Goal: Communication & Community: Participate in discussion

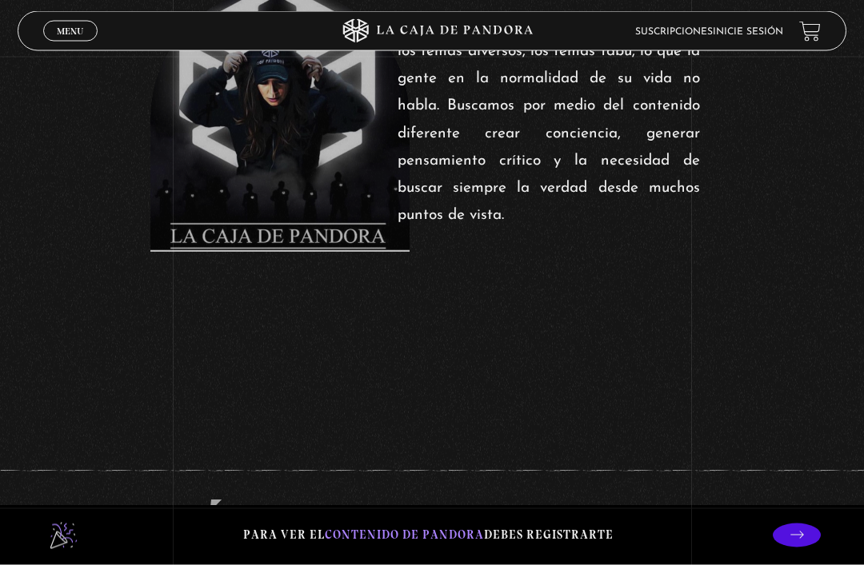
scroll to position [722, 0]
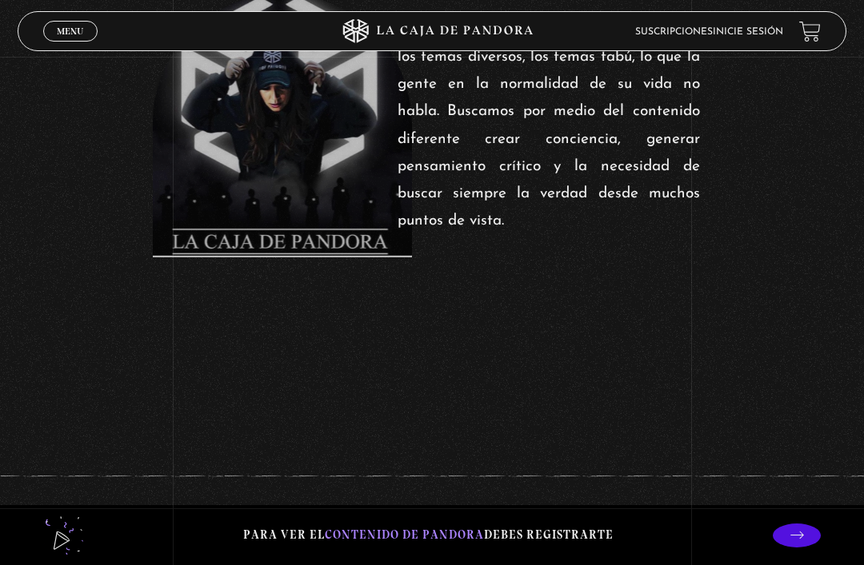
click at [78, 42] on link "Menu Cerrar" at bounding box center [70, 31] width 54 height 21
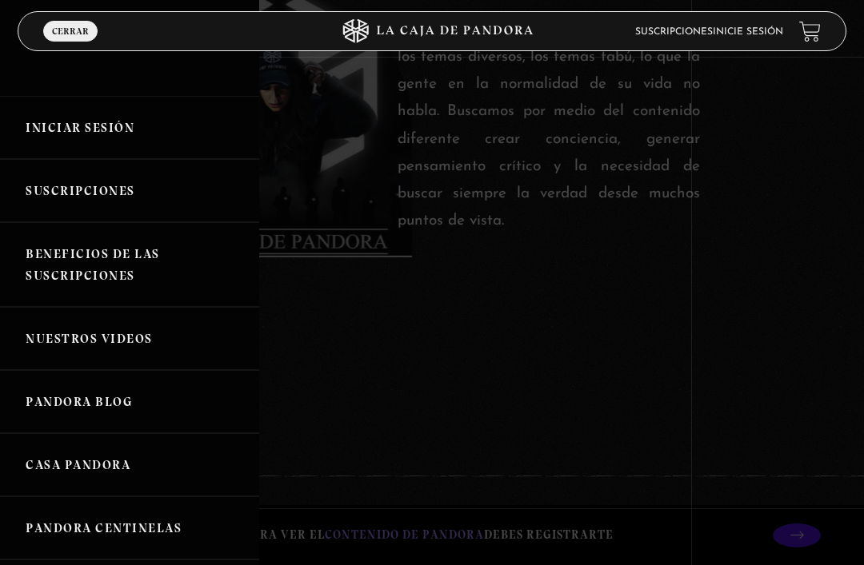
click at [107, 126] on link "Iniciar Sesión" at bounding box center [129, 127] width 259 height 63
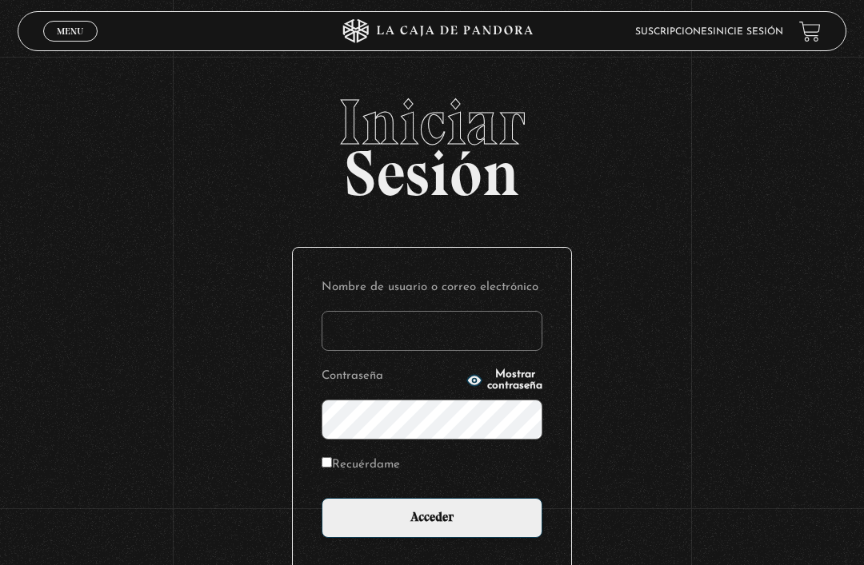
type input "[EMAIL_ADDRESS][DOMAIN_NAME]"
click at [432, 526] on input "Acceder" at bounding box center [431, 518] width 221 height 40
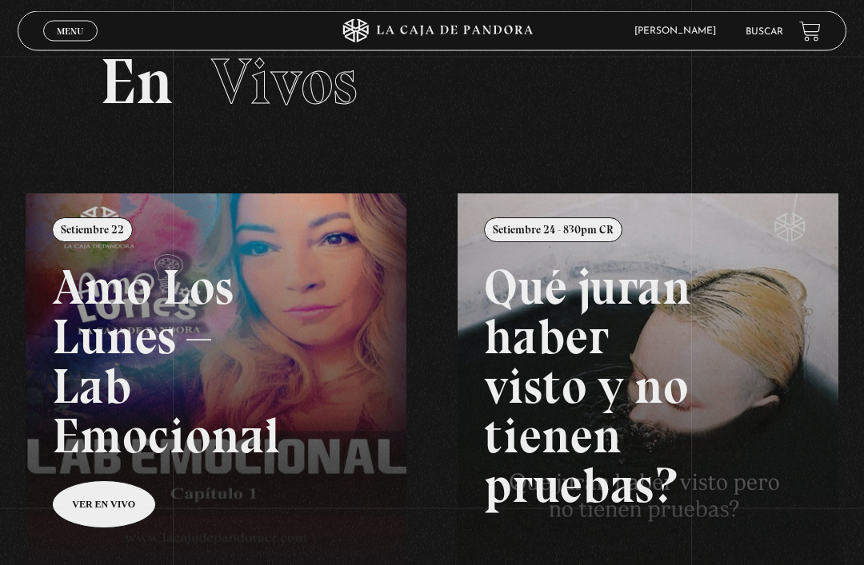
scroll to position [50, 0]
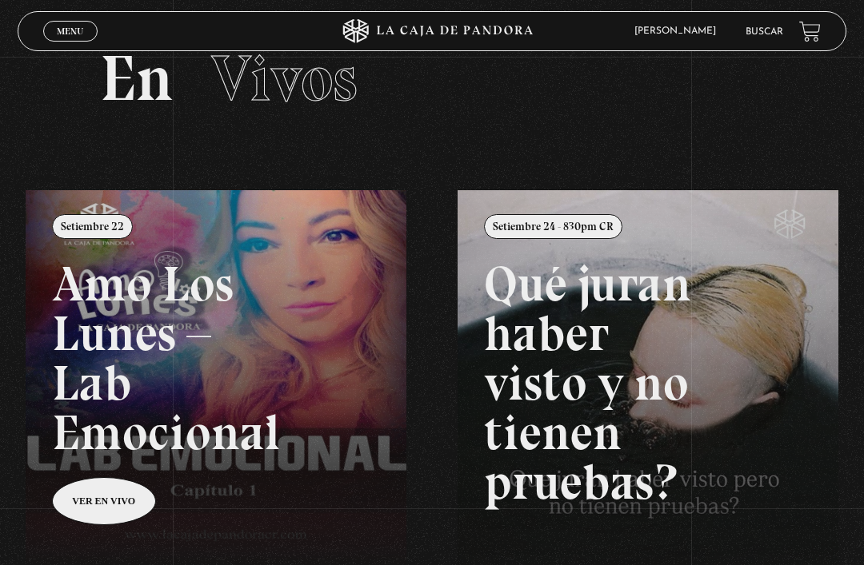
click at [88, 50] on div "Menu Cerrar" at bounding box center [172, 31] width 259 height 38
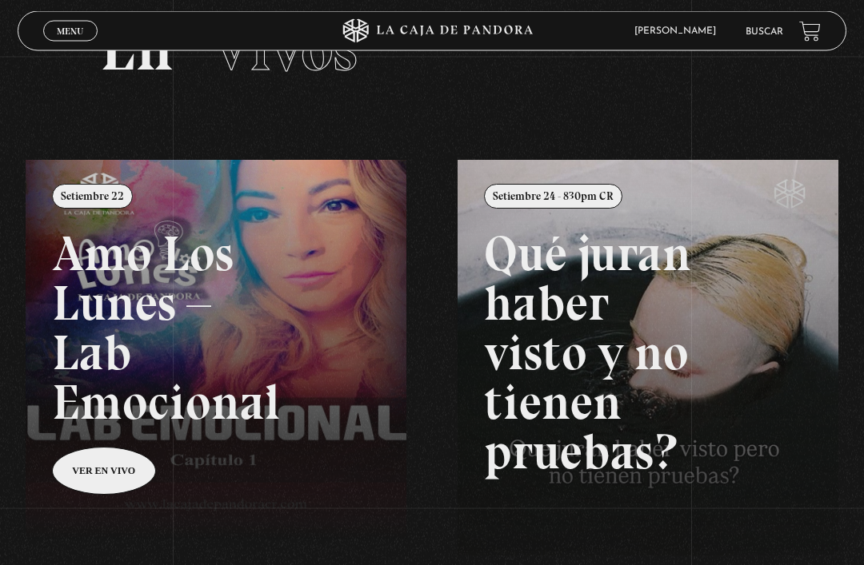
scroll to position [84, 0]
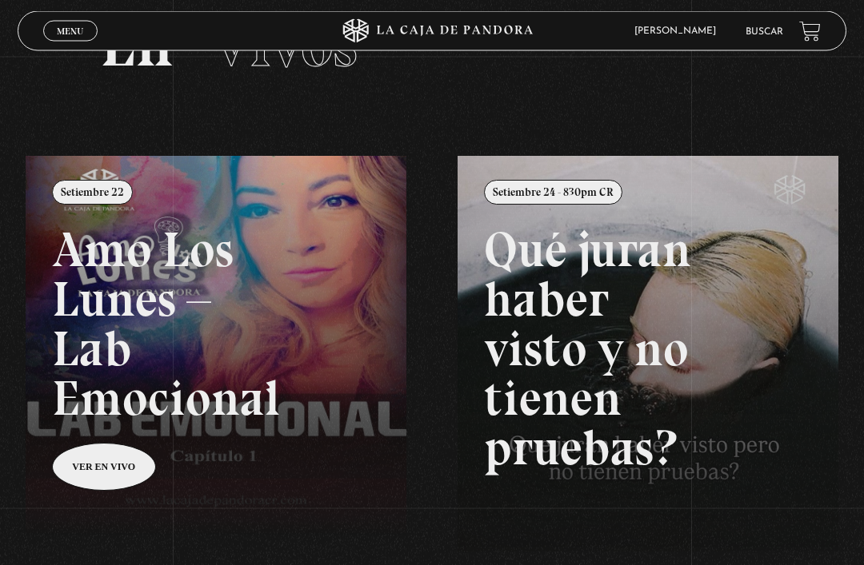
click at [83, 22] on link "Menu Cerrar" at bounding box center [70, 31] width 54 height 21
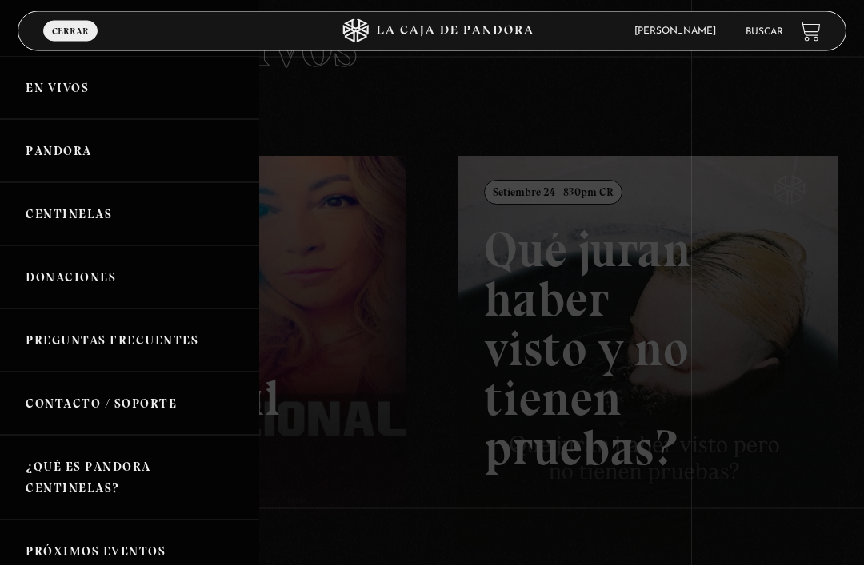
scroll to position [85, 0]
click at [145, 165] on link "Pandora" at bounding box center [129, 151] width 259 height 63
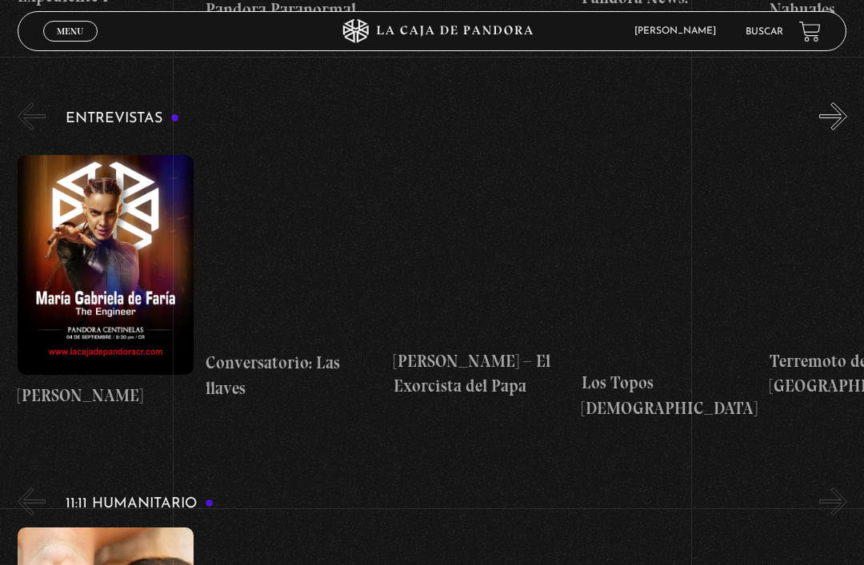
scroll to position [5069, 0]
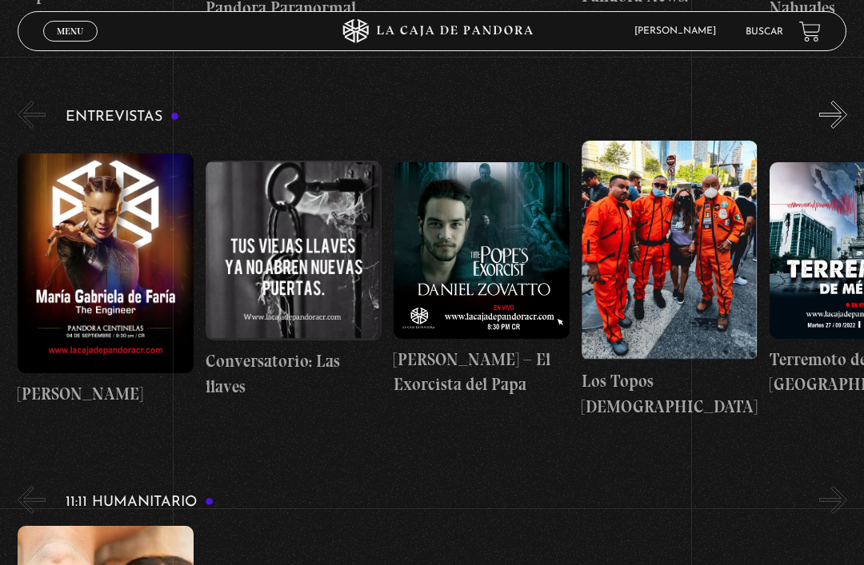
click at [130, 229] on figure at bounding box center [106, 264] width 176 height 220
